Goal: Transaction & Acquisition: Book appointment/travel/reservation

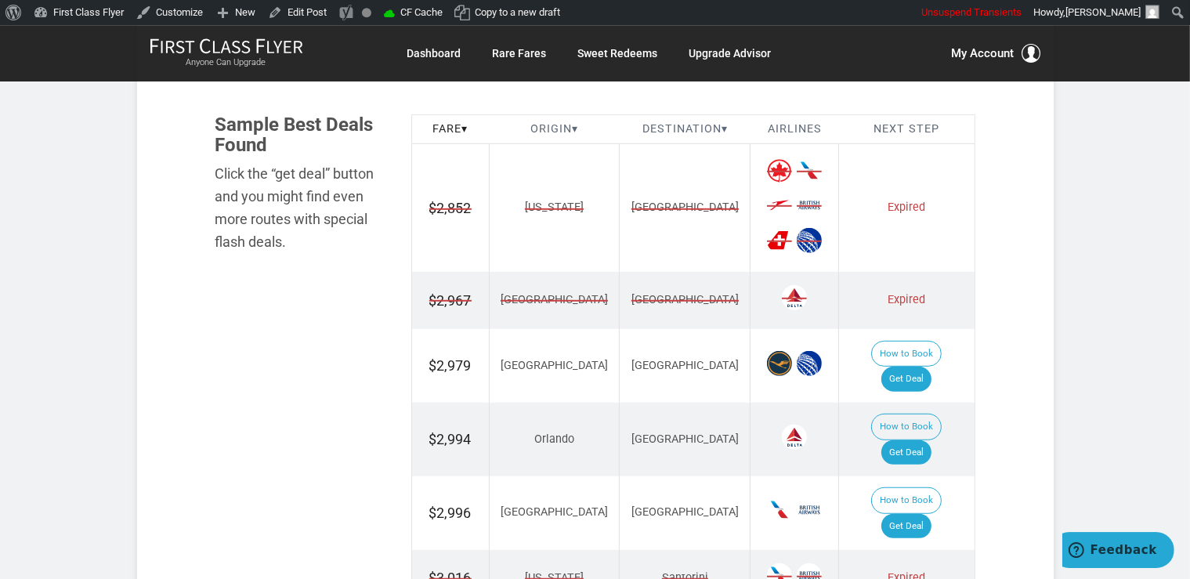
scroll to position [909, 0]
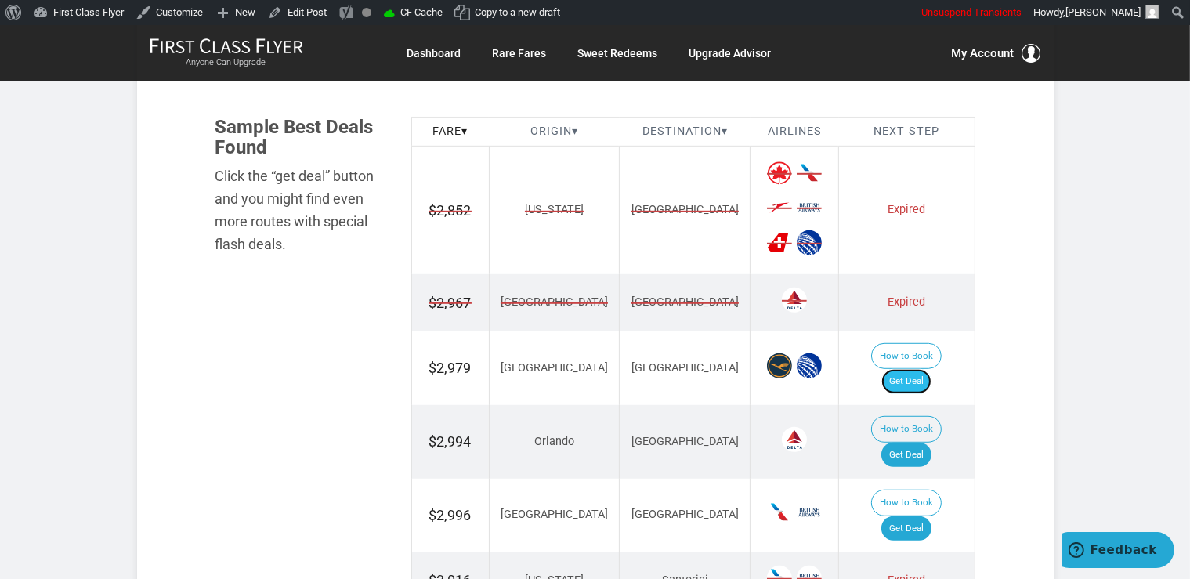
click at [931, 369] on link "Get Deal" at bounding box center [906, 381] width 50 height 25
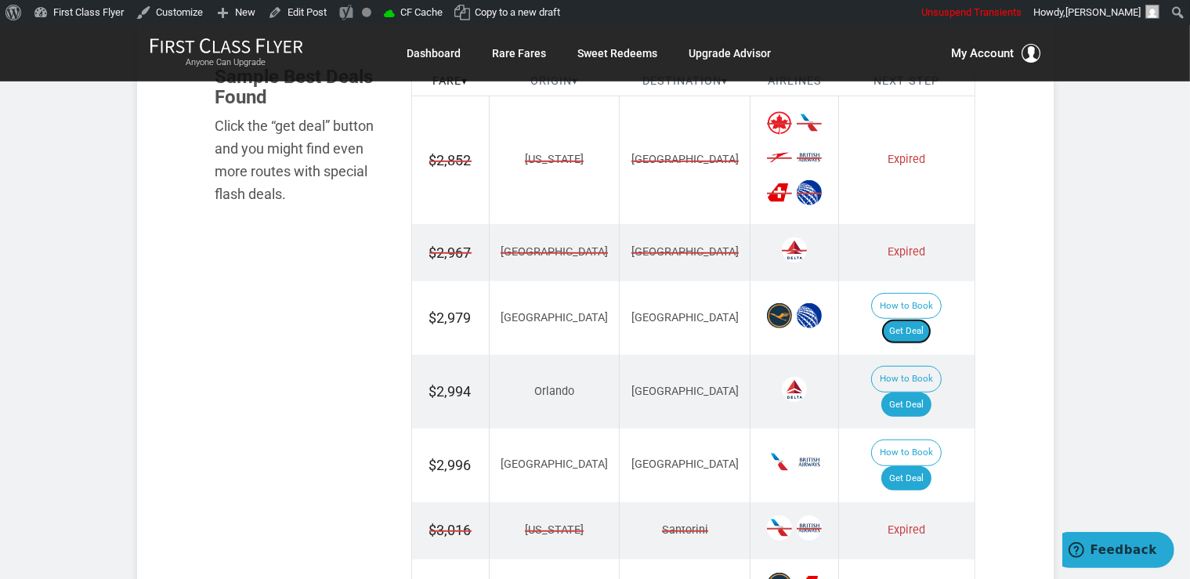
scroll to position [1075, 0]
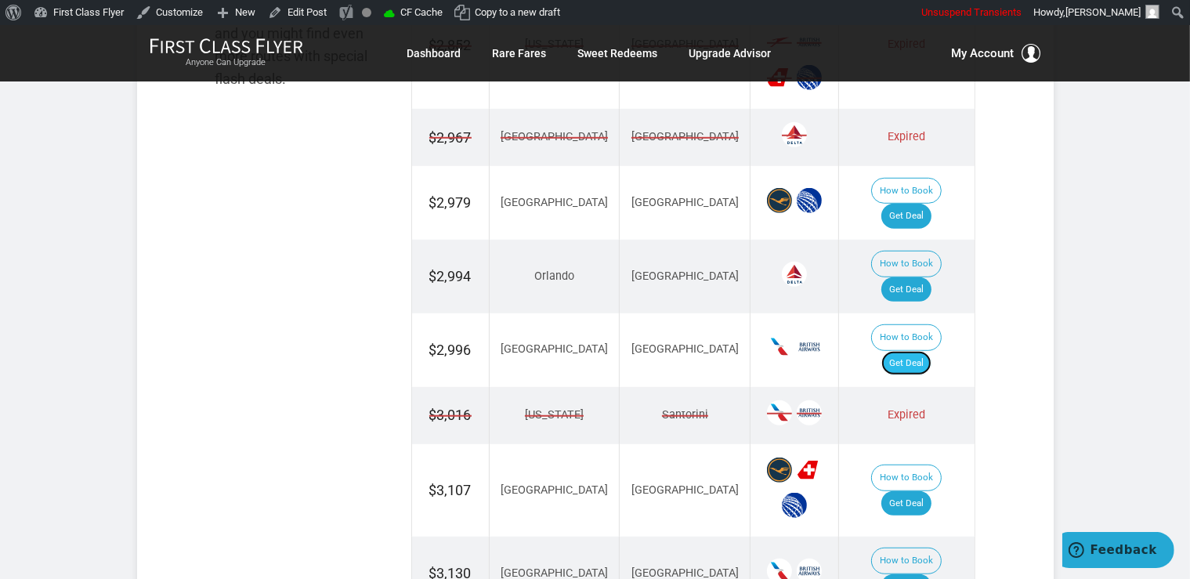
click at [919, 351] on link "Get Deal" at bounding box center [906, 363] width 50 height 25
click at [930, 351] on link "Get Deal" at bounding box center [906, 363] width 50 height 25
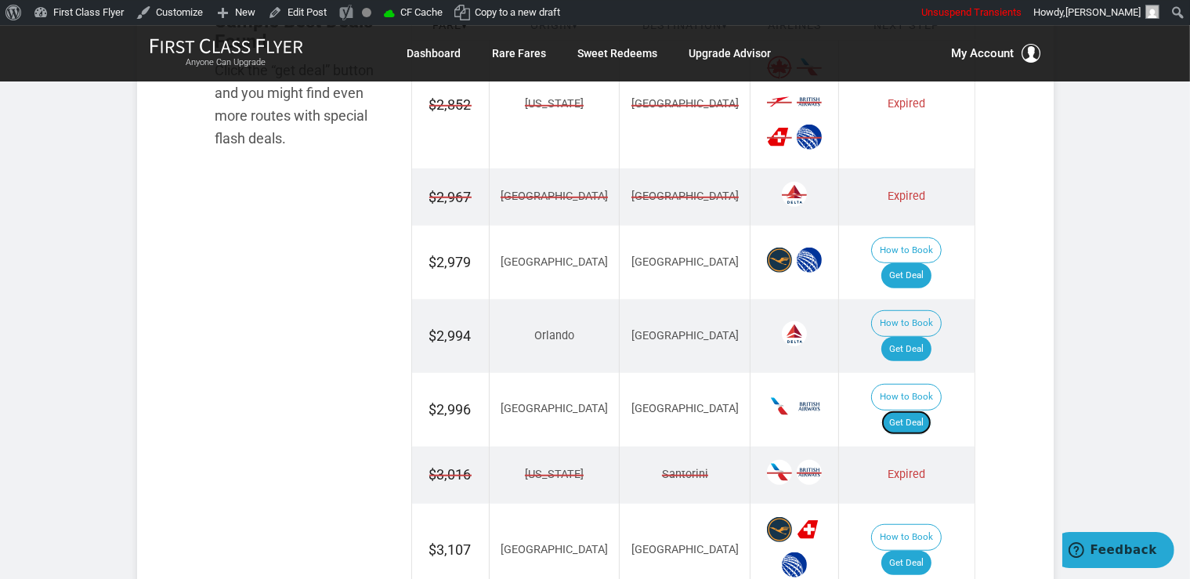
scroll to position [992, 0]
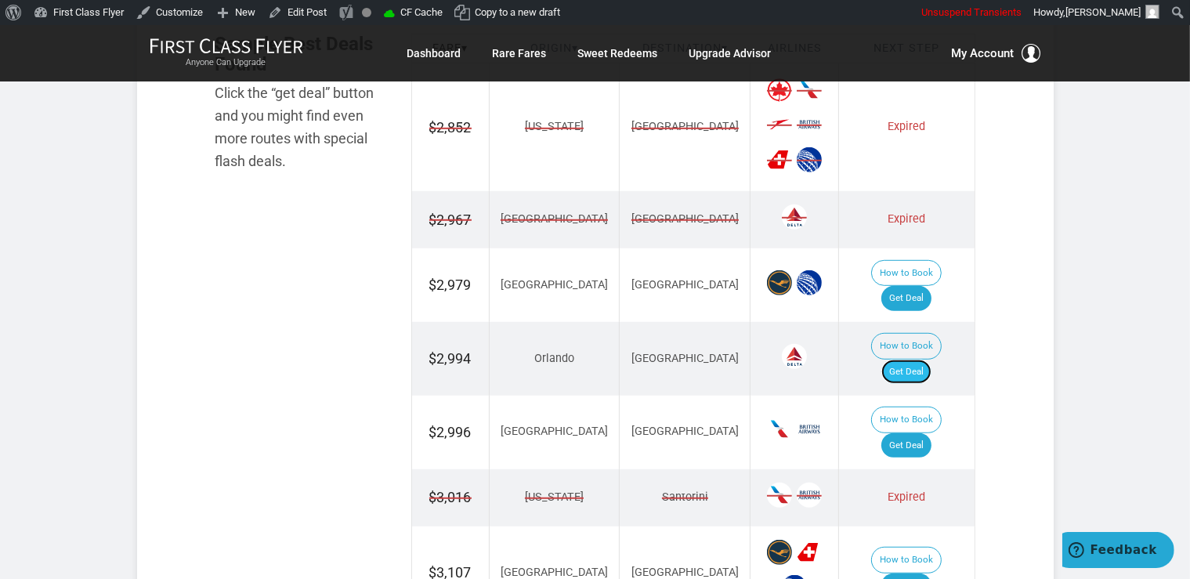
click at [927, 359] on link "Get Deal" at bounding box center [906, 371] width 50 height 25
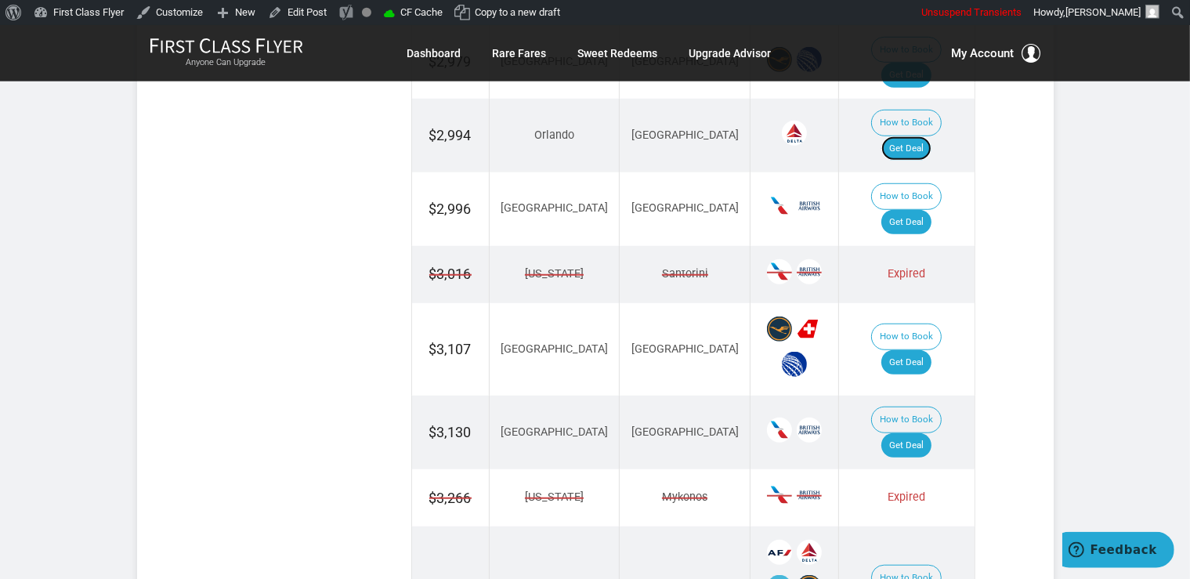
scroll to position [1323, 0]
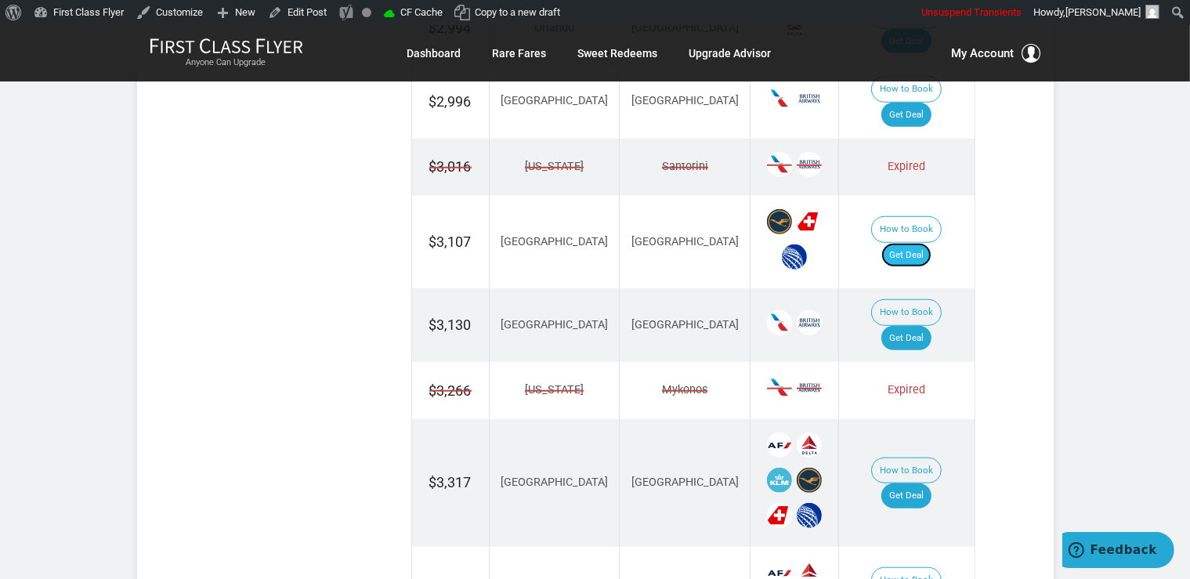
click at [903, 243] on link "Get Deal" at bounding box center [906, 255] width 50 height 25
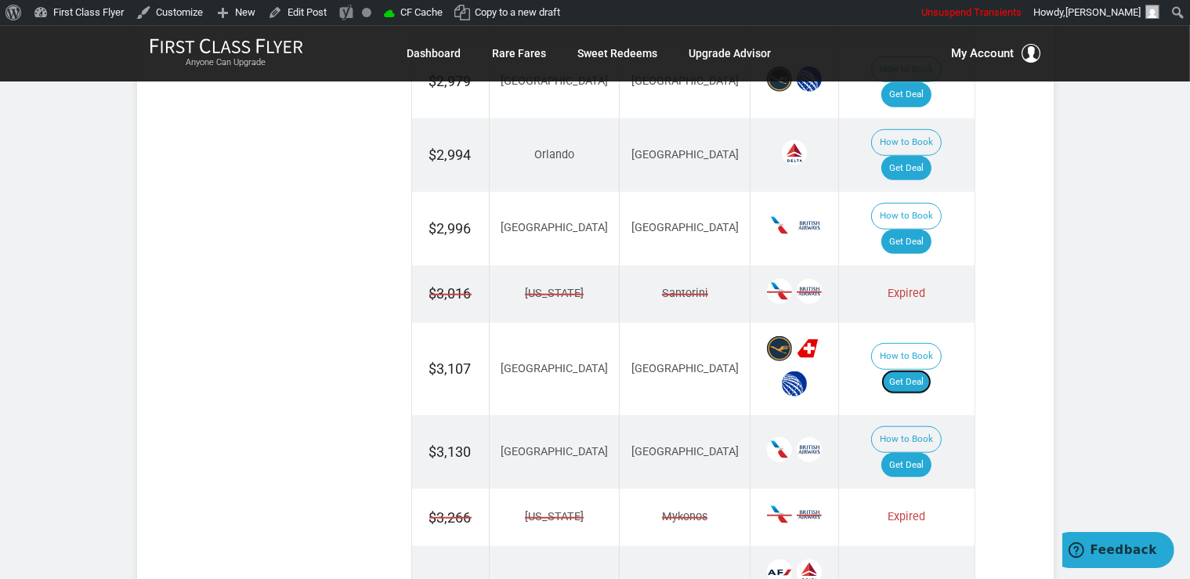
scroll to position [1241, 0]
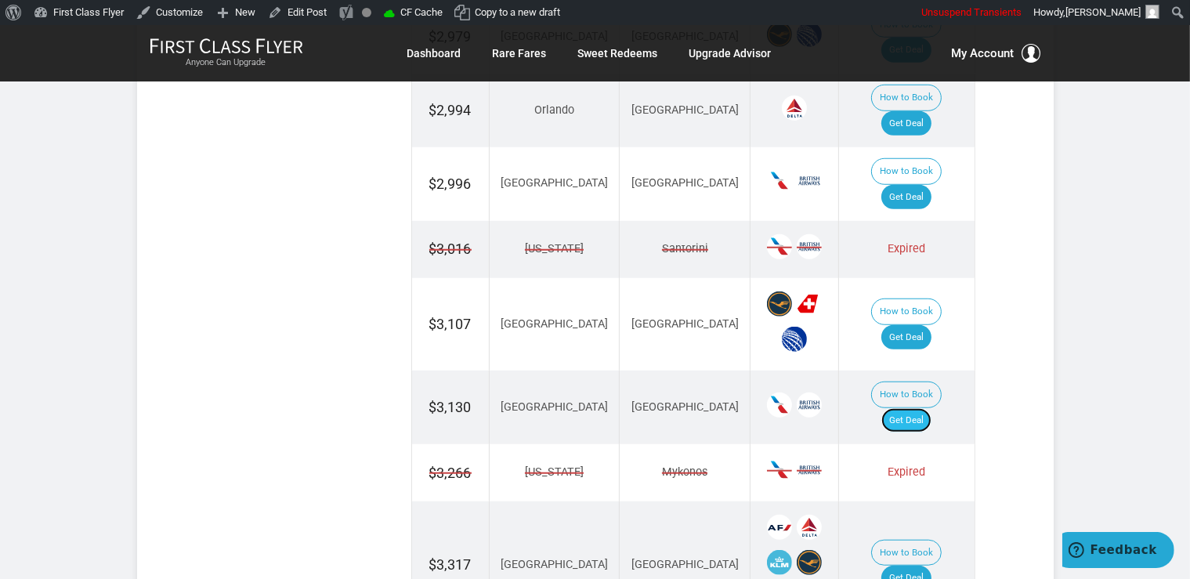
click at [916, 408] on link "Get Deal" at bounding box center [906, 420] width 50 height 25
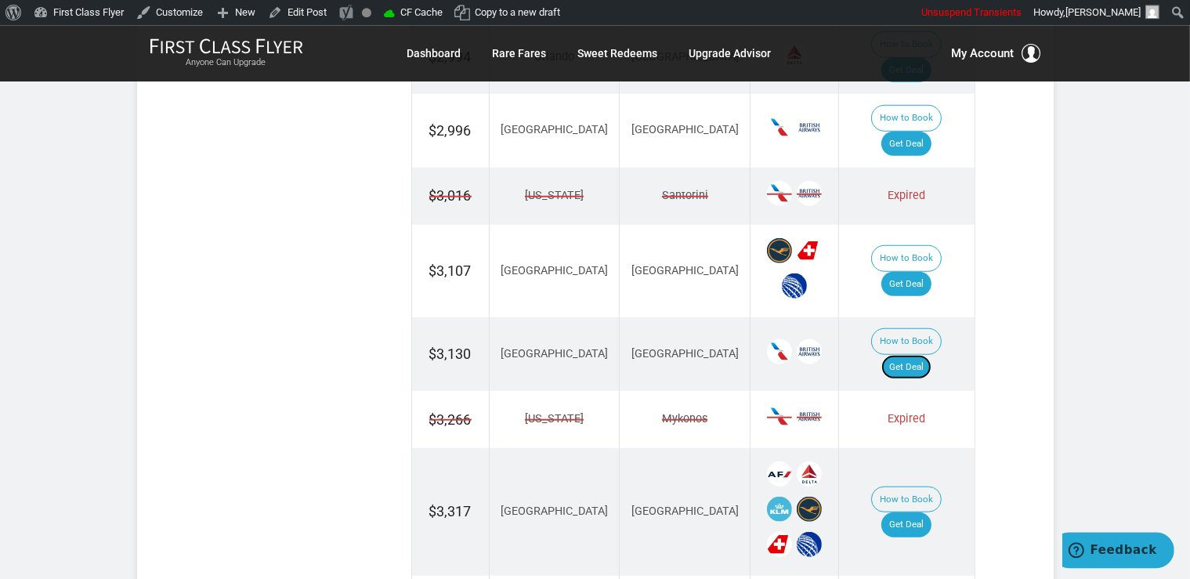
scroll to position [1406, 0]
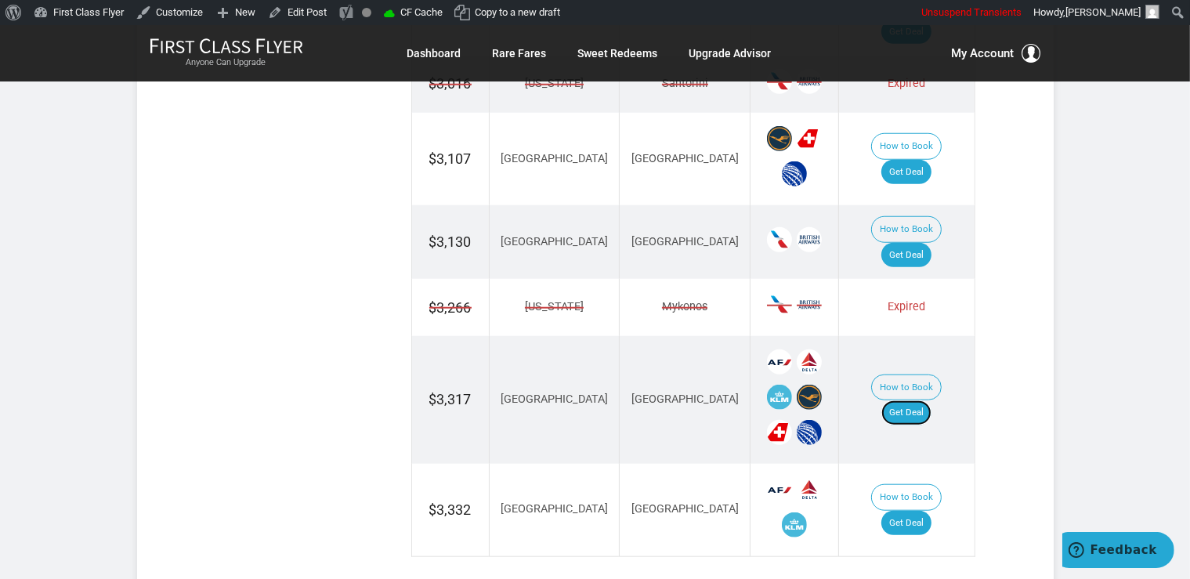
click at [931, 400] on link "Get Deal" at bounding box center [906, 412] width 50 height 25
click at [929, 400] on link "Get Deal" at bounding box center [906, 412] width 50 height 25
click at [931, 511] on link "Get Deal" at bounding box center [906, 523] width 50 height 25
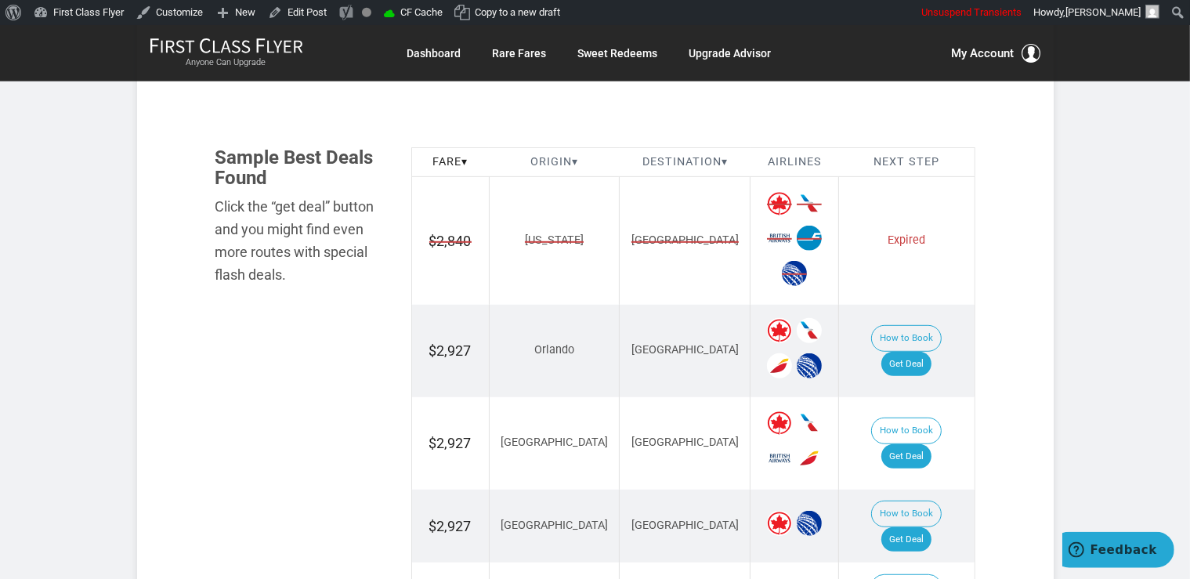
scroll to position [909, 0]
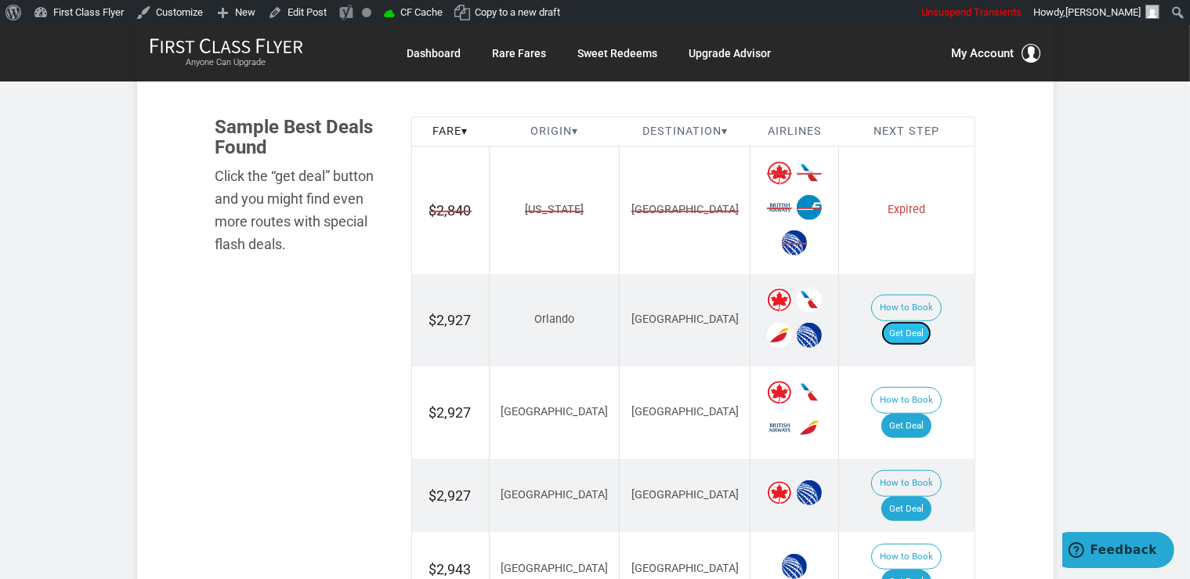
click at [922, 321] on link "Get Deal" at bounding box center [906, 333] width 50 height 25
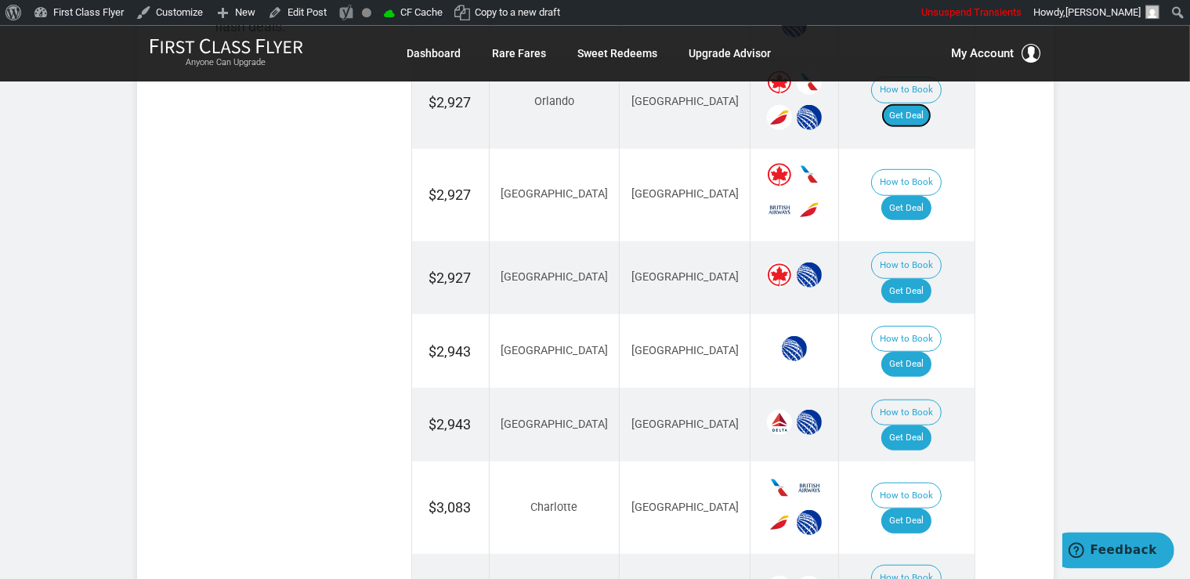
scroll to position [1158, 0]
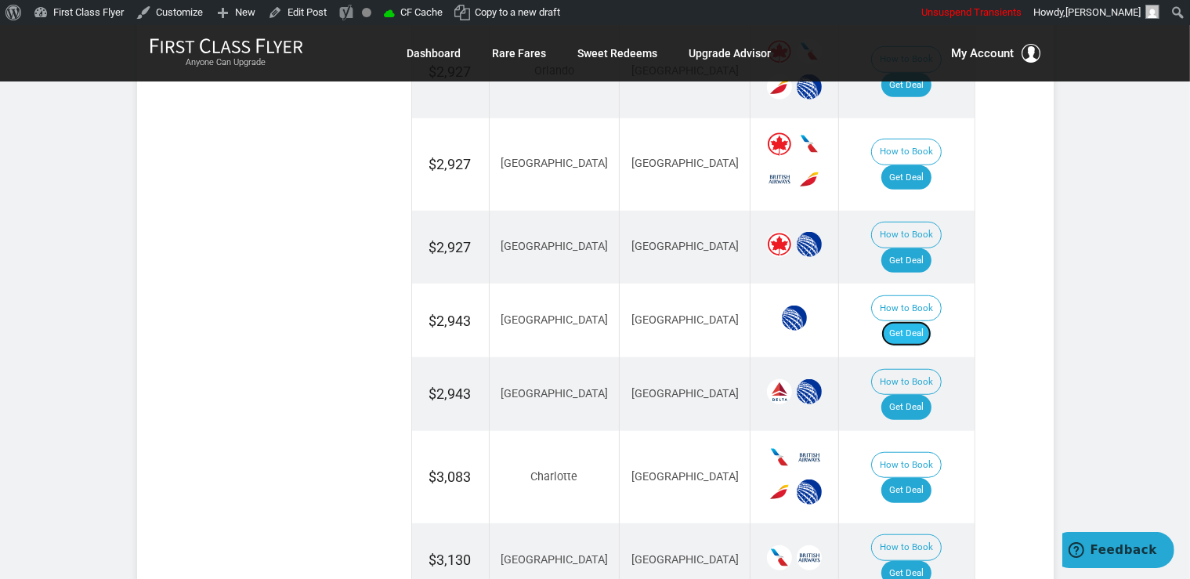
click at [913, 321] on link "Get Deal" at bounding box center [906, 333] width 50 height 25
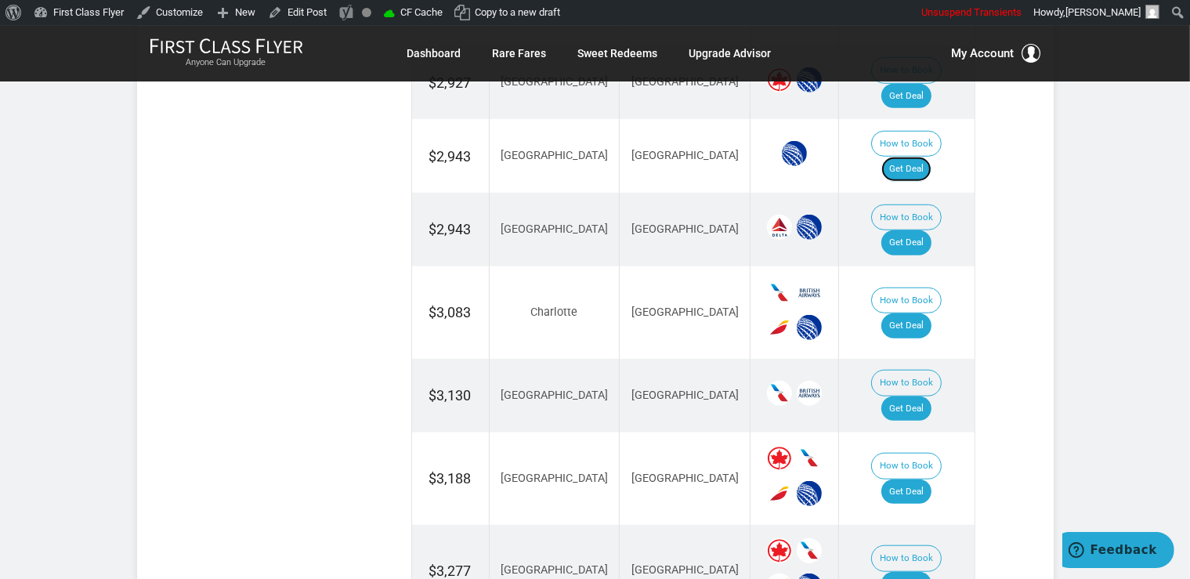
scroll to position [1323, 0]
drag, startPoint x: 912, startPoint y: 188, endPoint x: 938, endPoint y: 195, distance: 27.5
click at [912, 229] on link "Get Deal" at bounding box center [906, 241] width 50 height 25
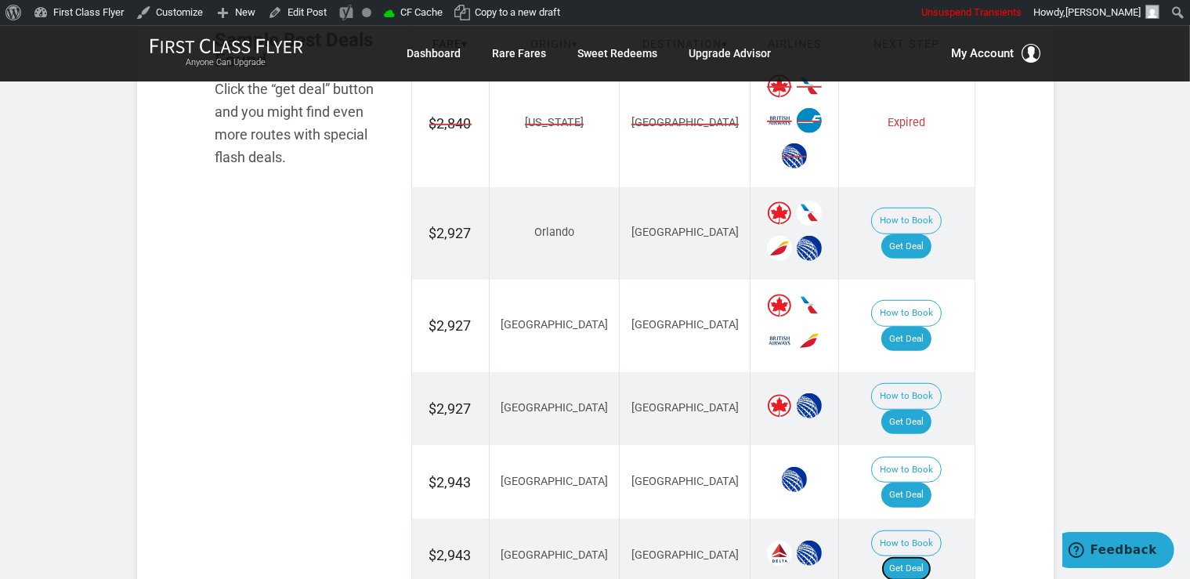
scroll to position [992, 0]
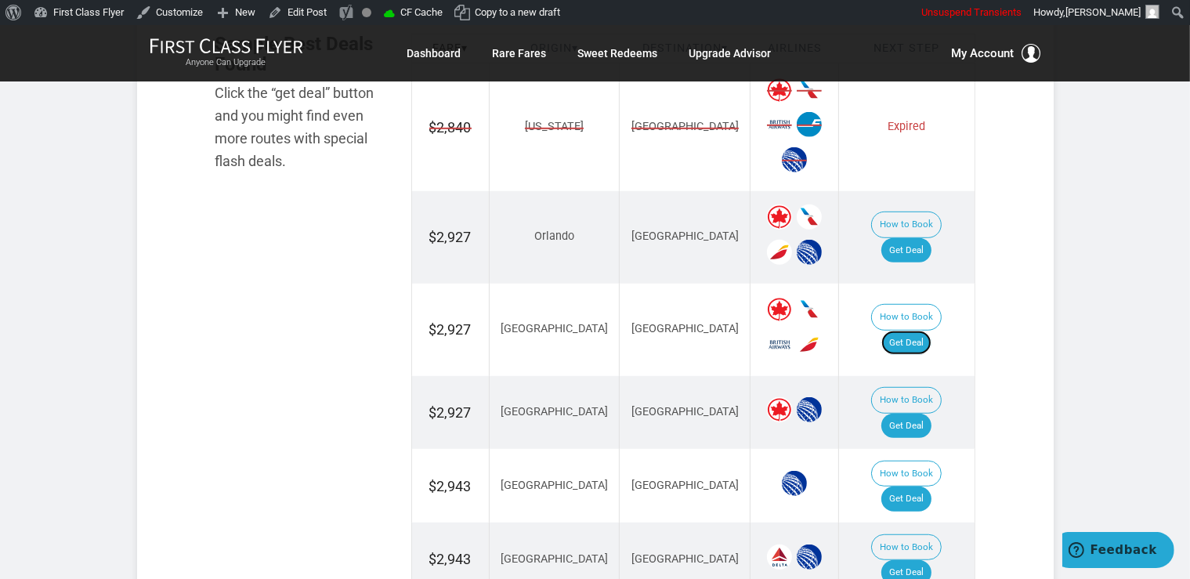
click at [931, 331] on link "Get Deal" at bounding box center [906, 343] width 50 height 25
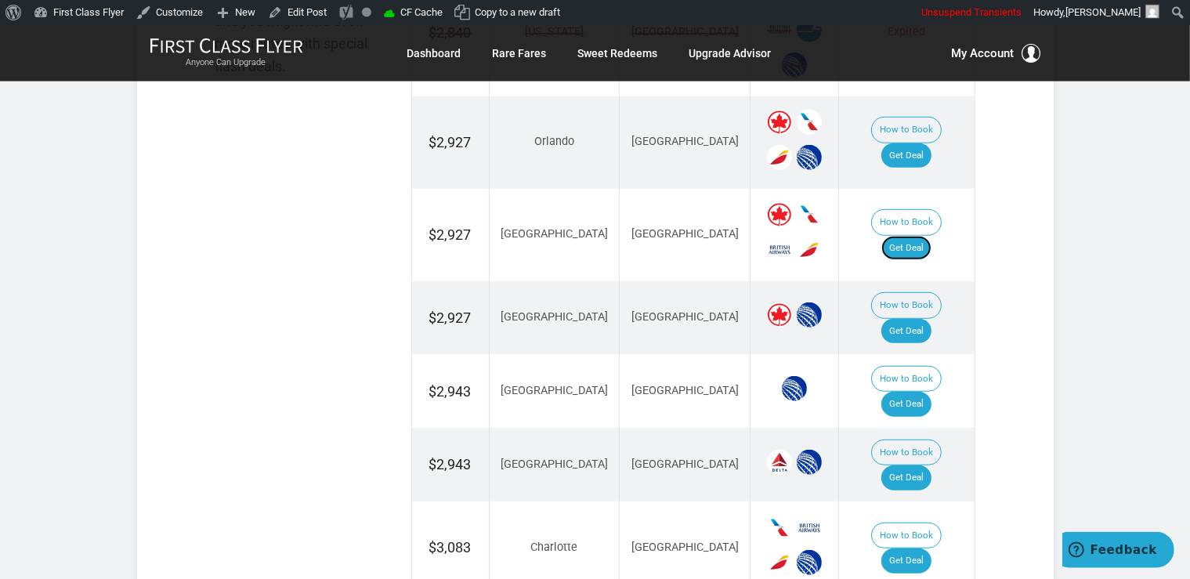
scroll to position [1158, 0]
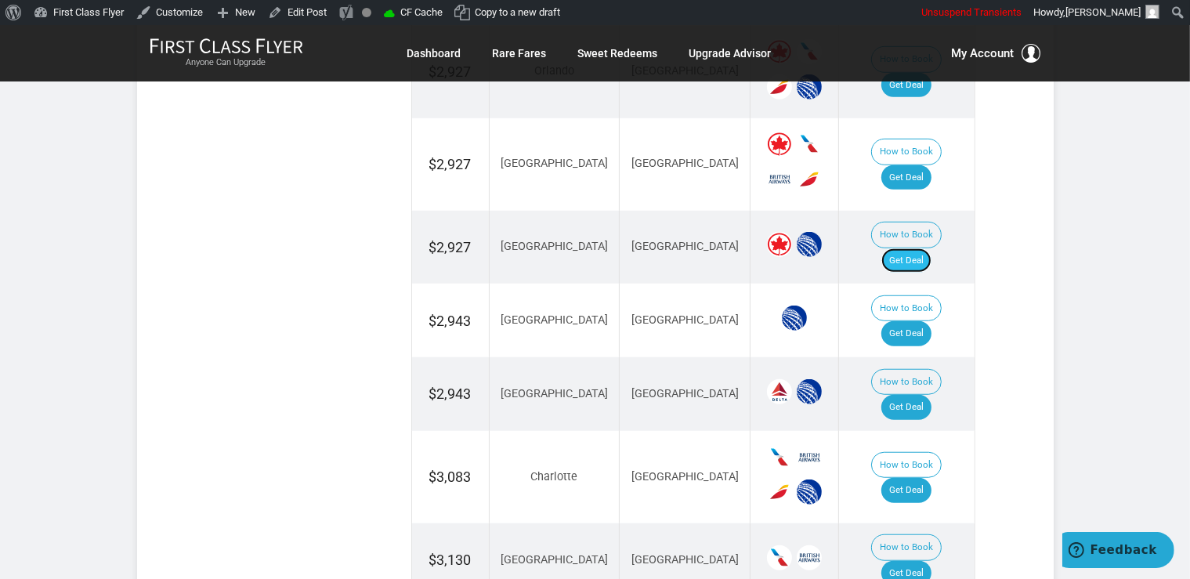
click at [929, 248] on link "Get Deal" at bounding box center [906, 260] width 50 height 25
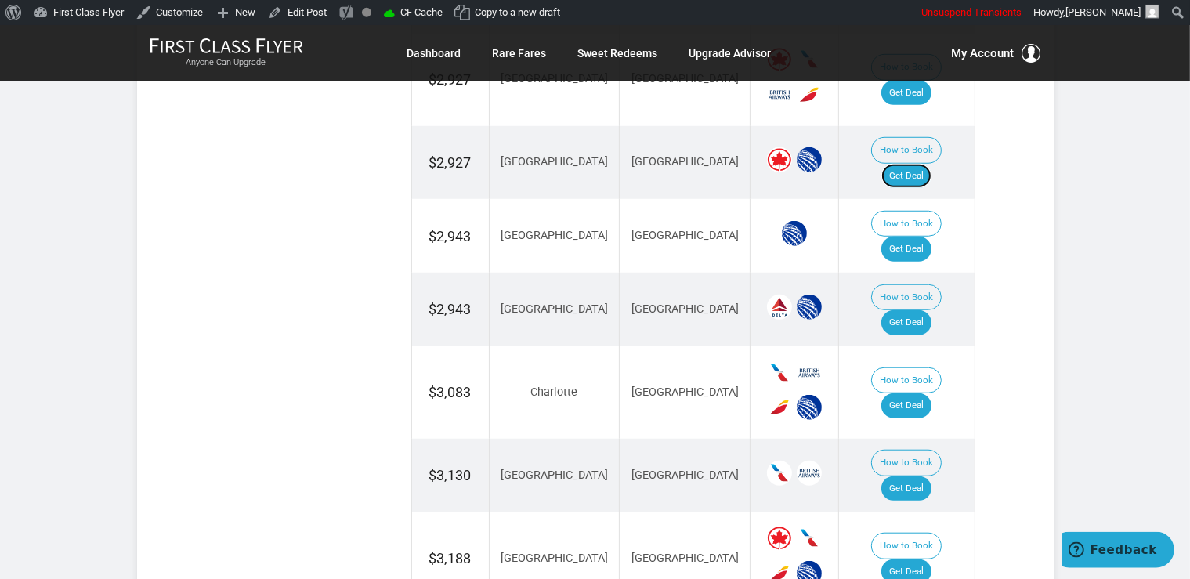
scroll to position [1323, 0]
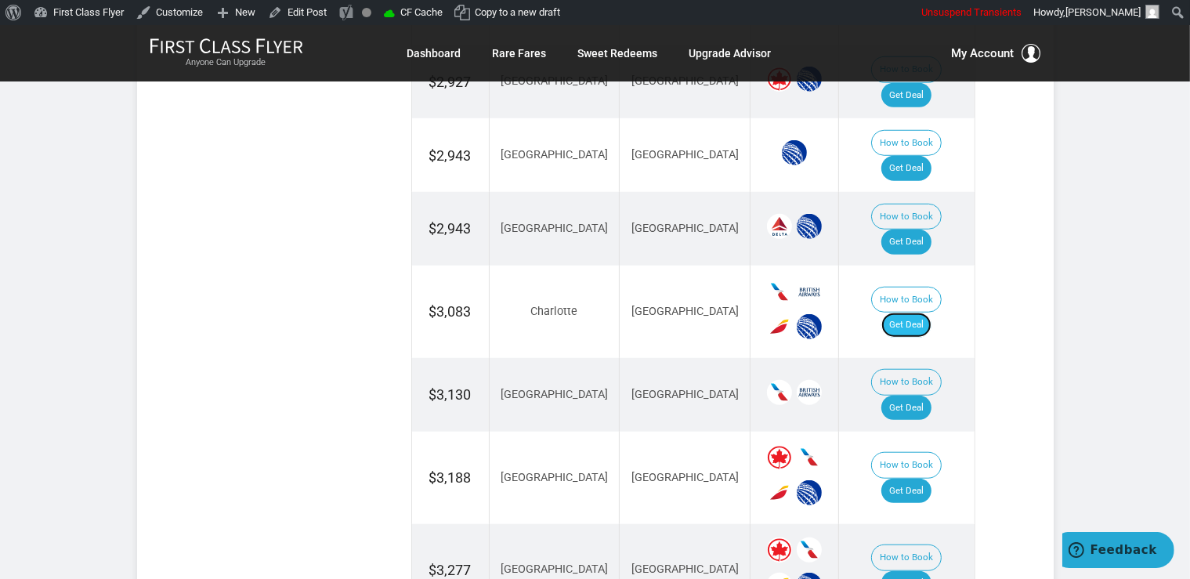
click at [910, 312] on link "Get Deal" at bounding box center [906, 324] width 50 height 25
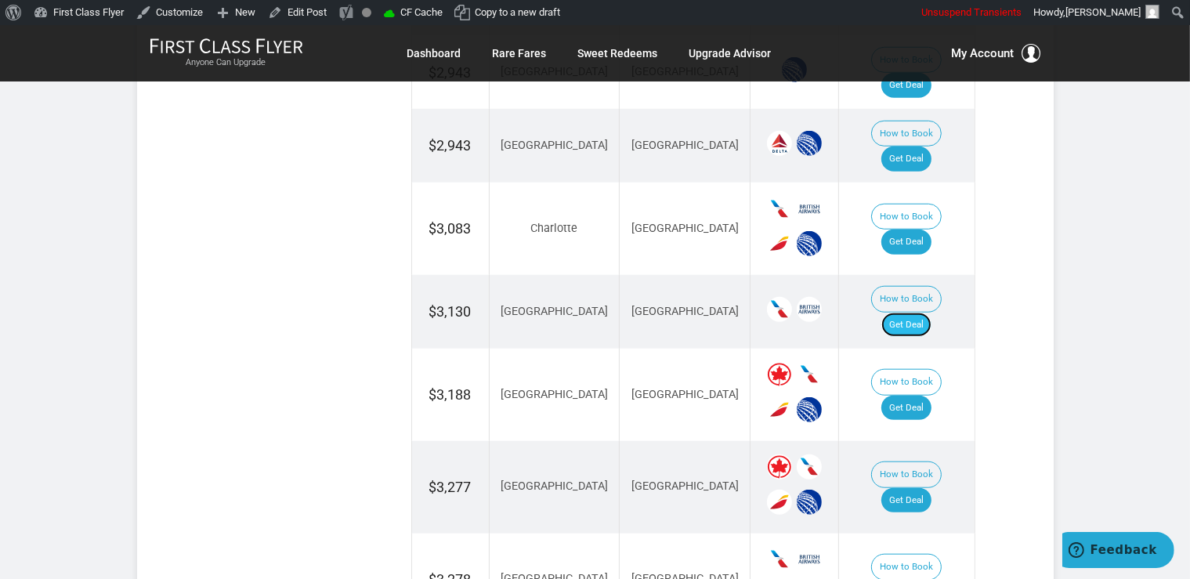
click at [911, 312] on link "Get Deal" at bounding box center [906, 324] width 50 height 25
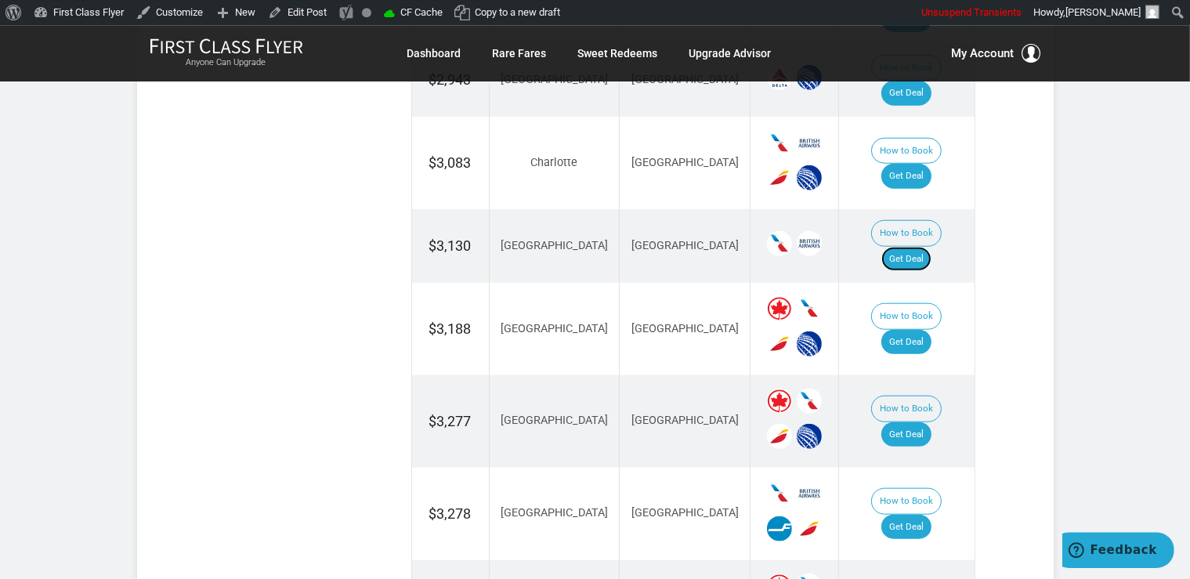
scroll to position [1571, 0]
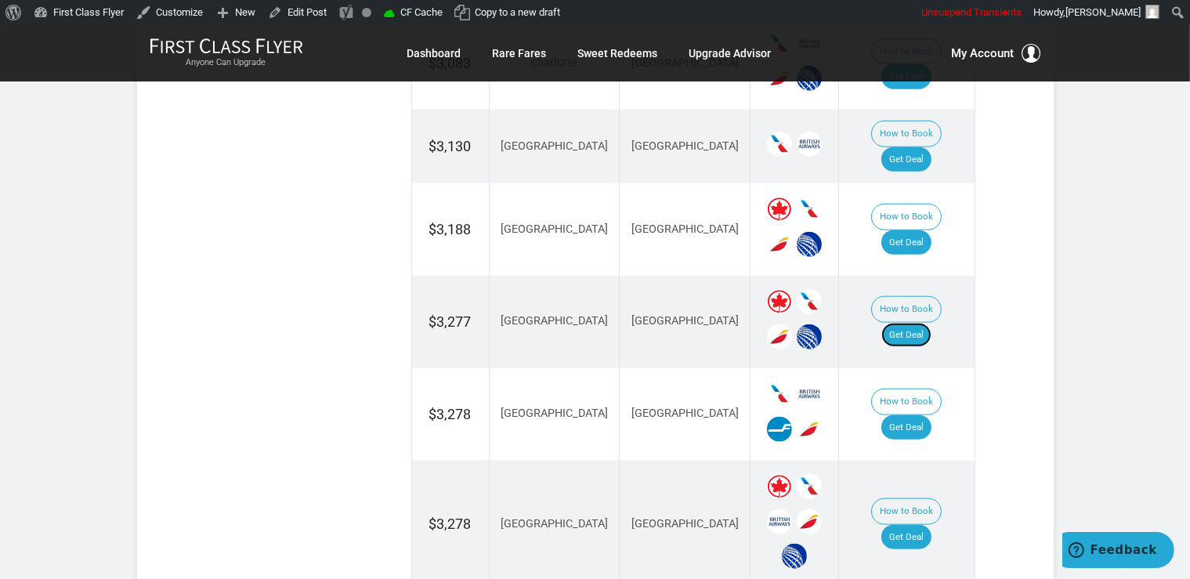
drag, startPoint x: 919, startPoint y: 234, endPoint x: 941, endPoint y: 262, distance: 35.7
click at [919, 323] on link "Get Deal" at bounding box center [906, 335] width 50 height 25
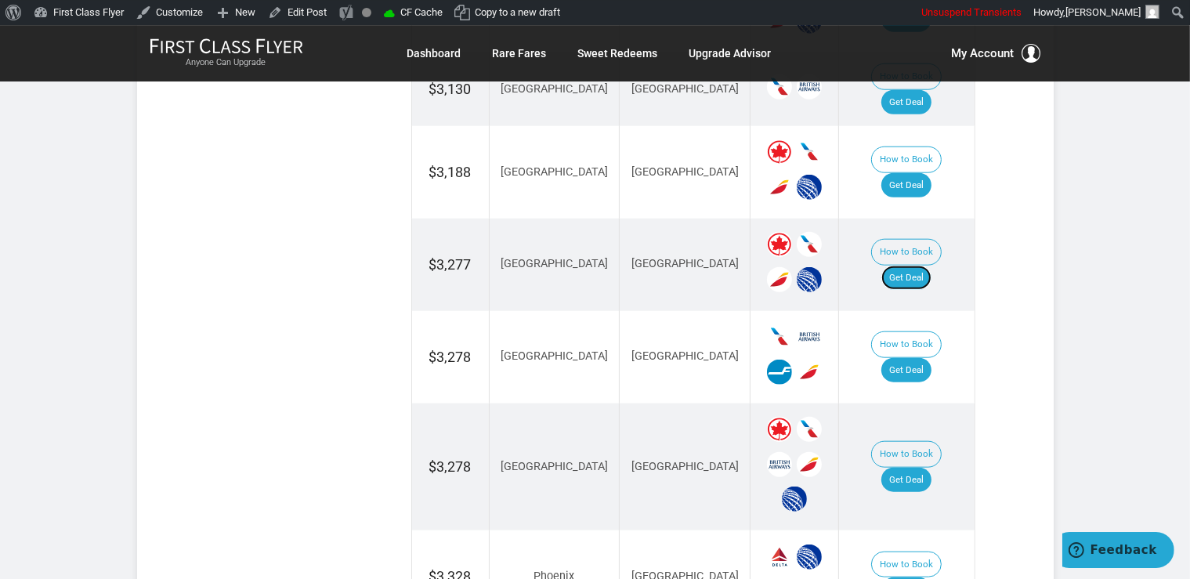
scroll to position [1654, 0]
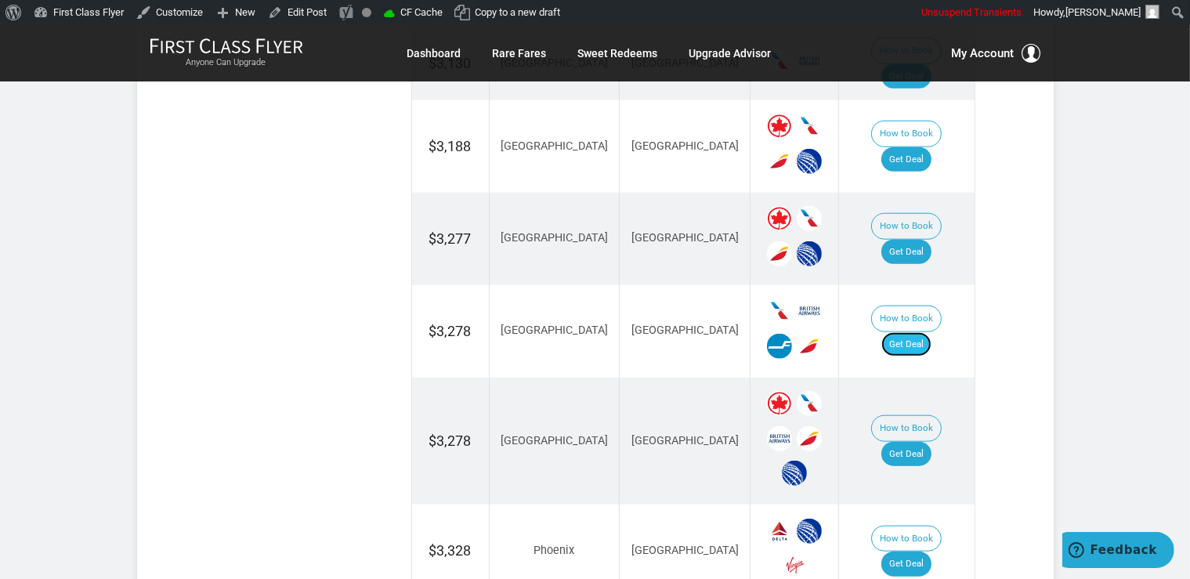
click at [918, 332] on link "Get Deal" at bounding box center [906, 344] width 50 height 25
click at [916, 442] on link "Get Deal" at bounding box center [906, 454] width 50 height 25
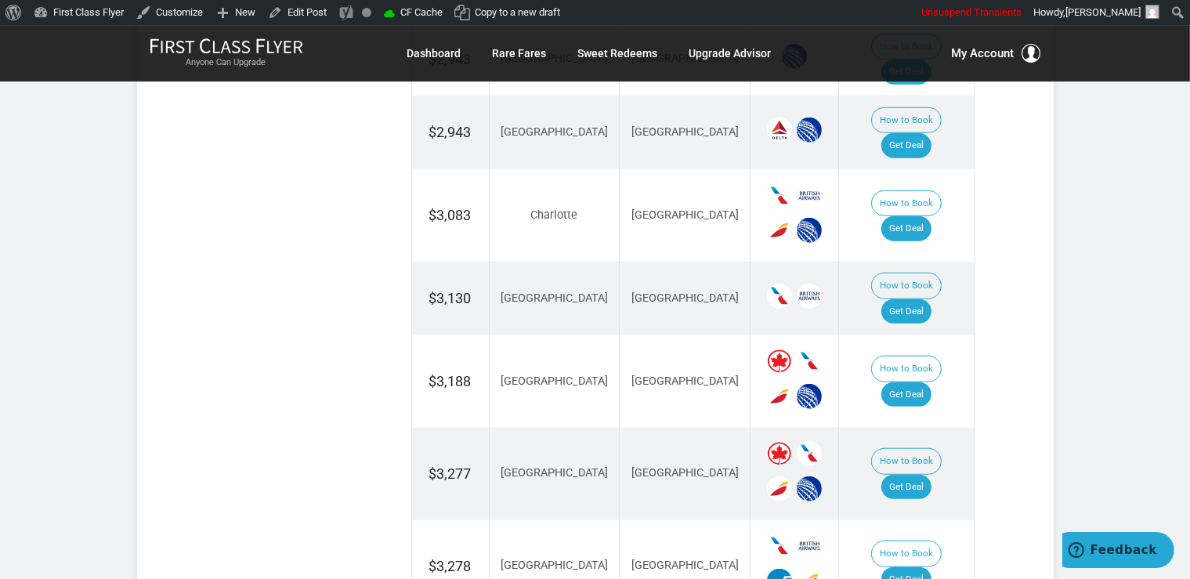
scroll to position [1406, 0]
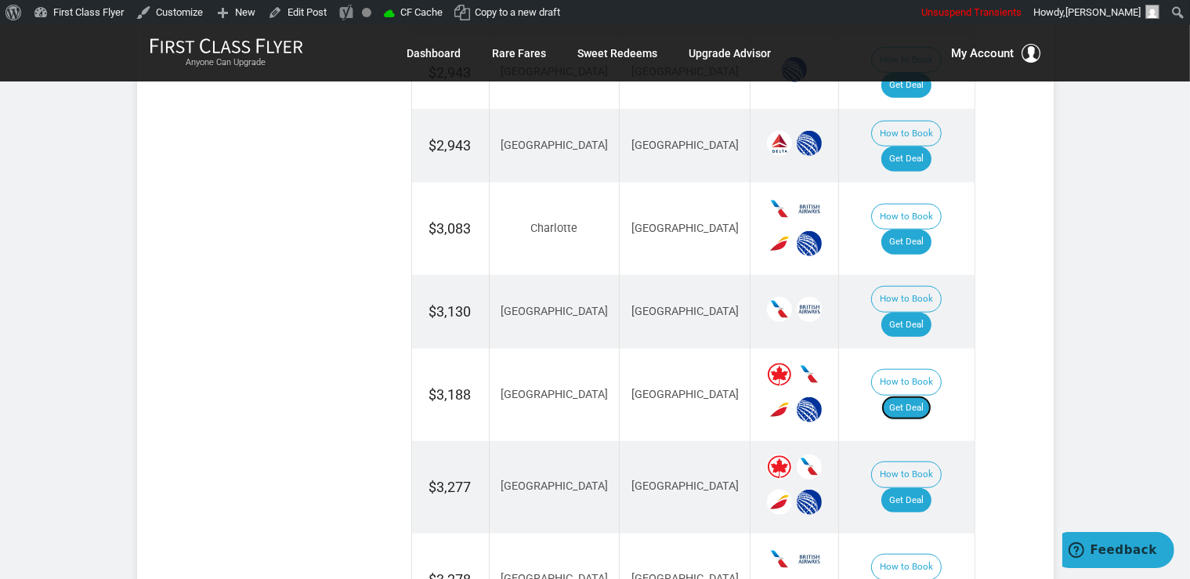
click at [904, 396] on link "Get Deal" at bounding box center [906, 408] width 50 height 25
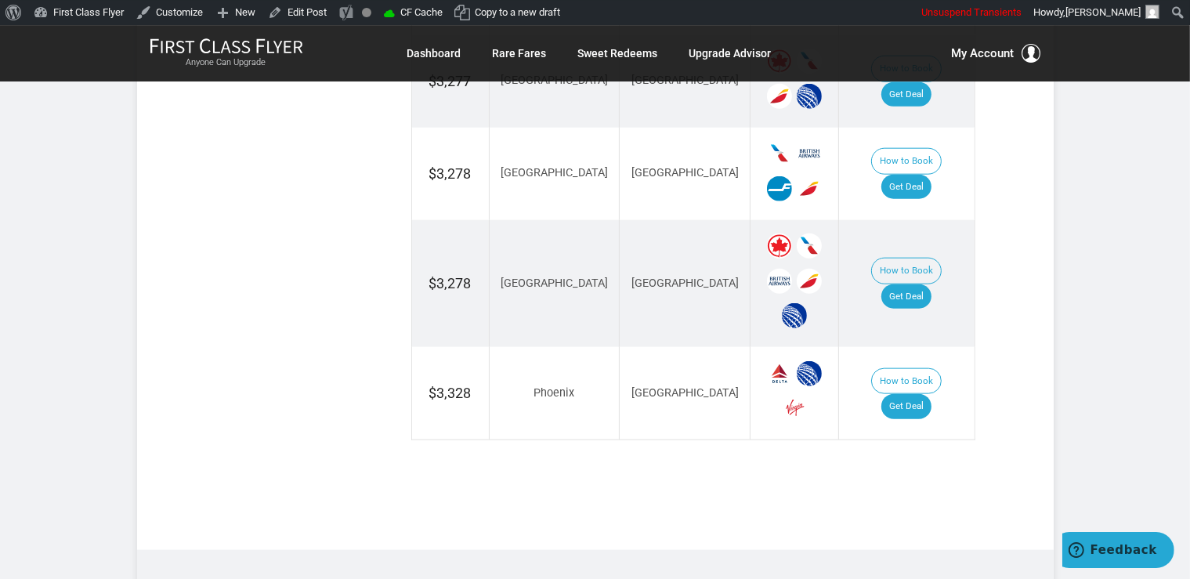
scroll to position [1819, 0]
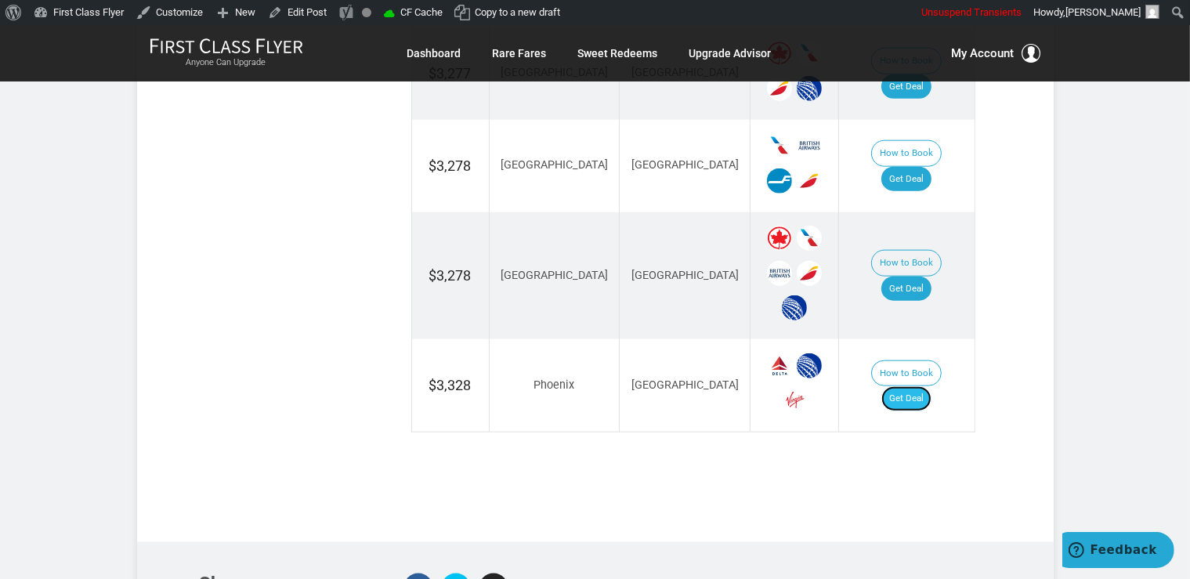
click at [913, 386] on link "Get Deal" at bounding box center [906, 398] width 50 height 25
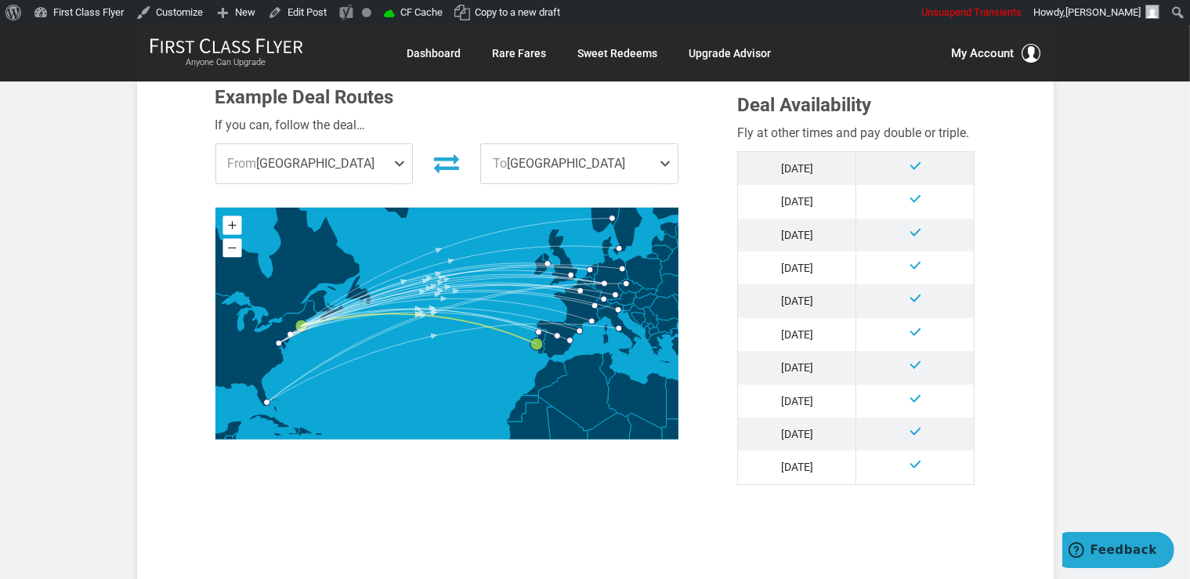
scroll to position [827, 0]
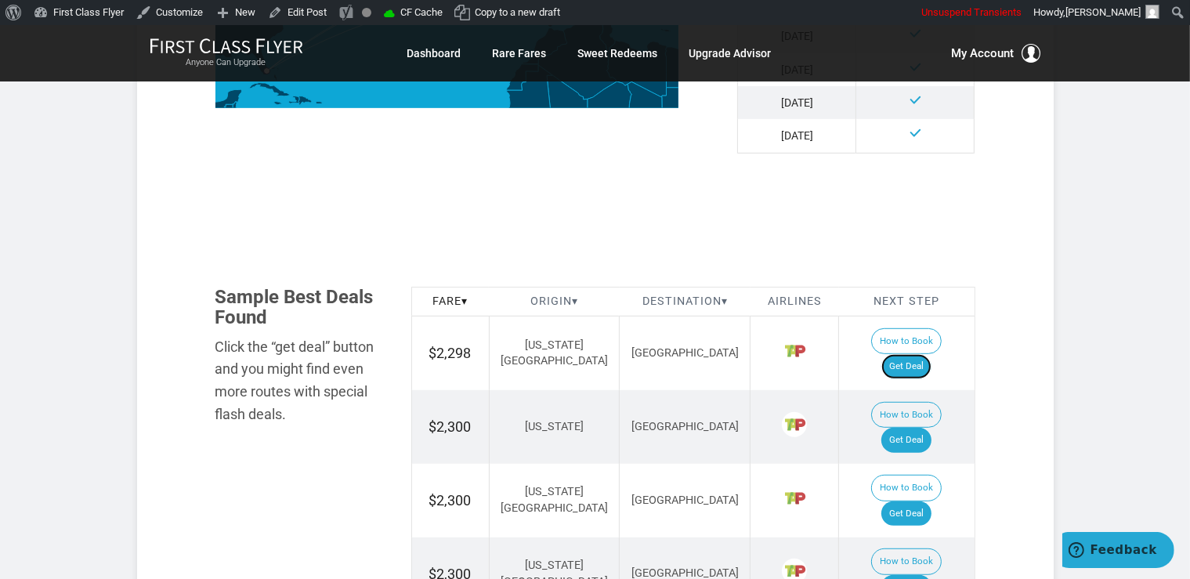
click at [912, 354] on link "Get Deal" at bounding box center [906, 366] width 50 height 25
